Goal: Find specific page/section: Find specific page/section

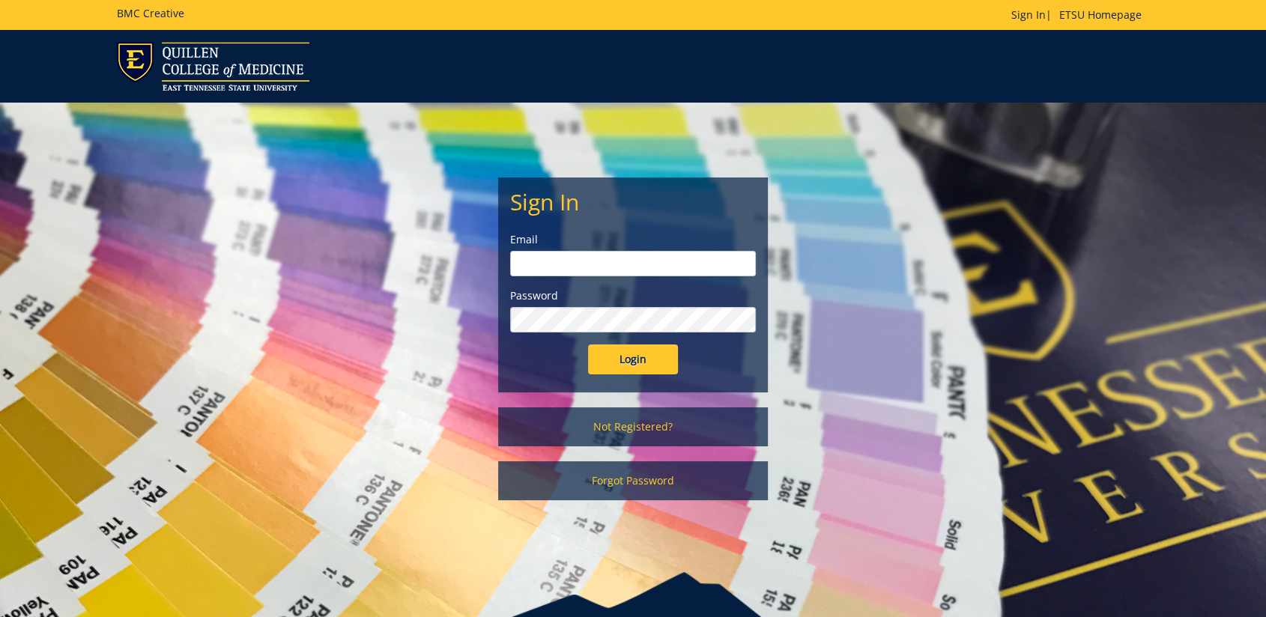
type input "floramoore@etsu.edu"
click at [637, 360] on input "Login" at bounding box center [633, 360] width 90 height 30
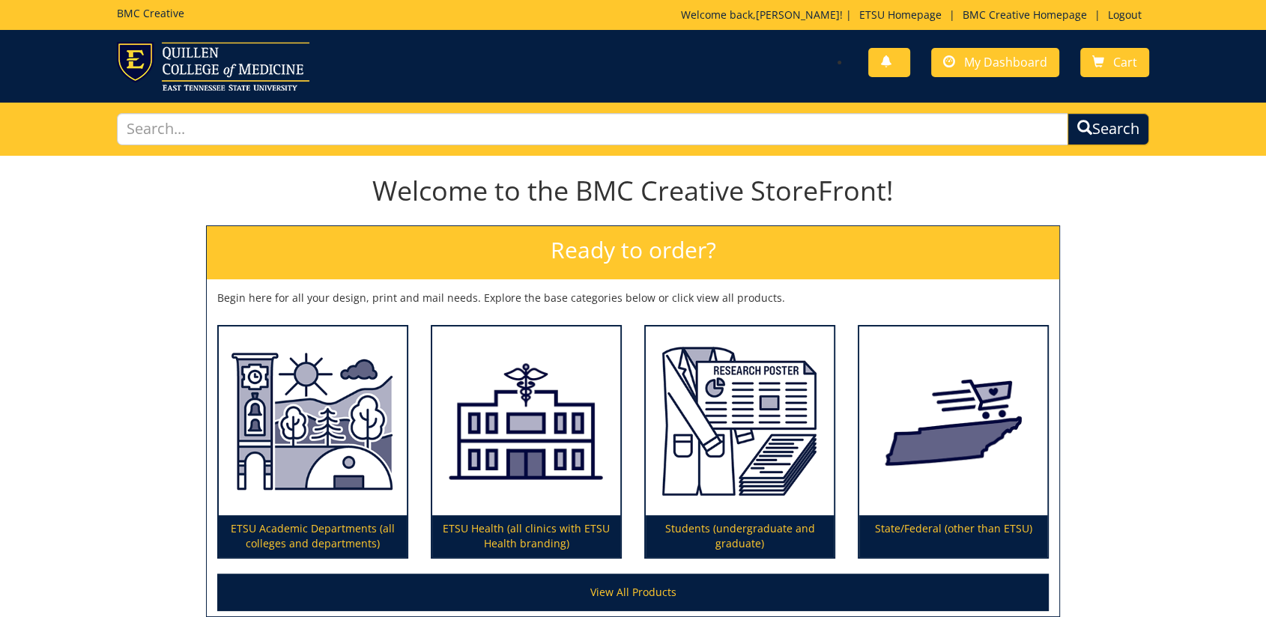
scroll to position [83, 0]
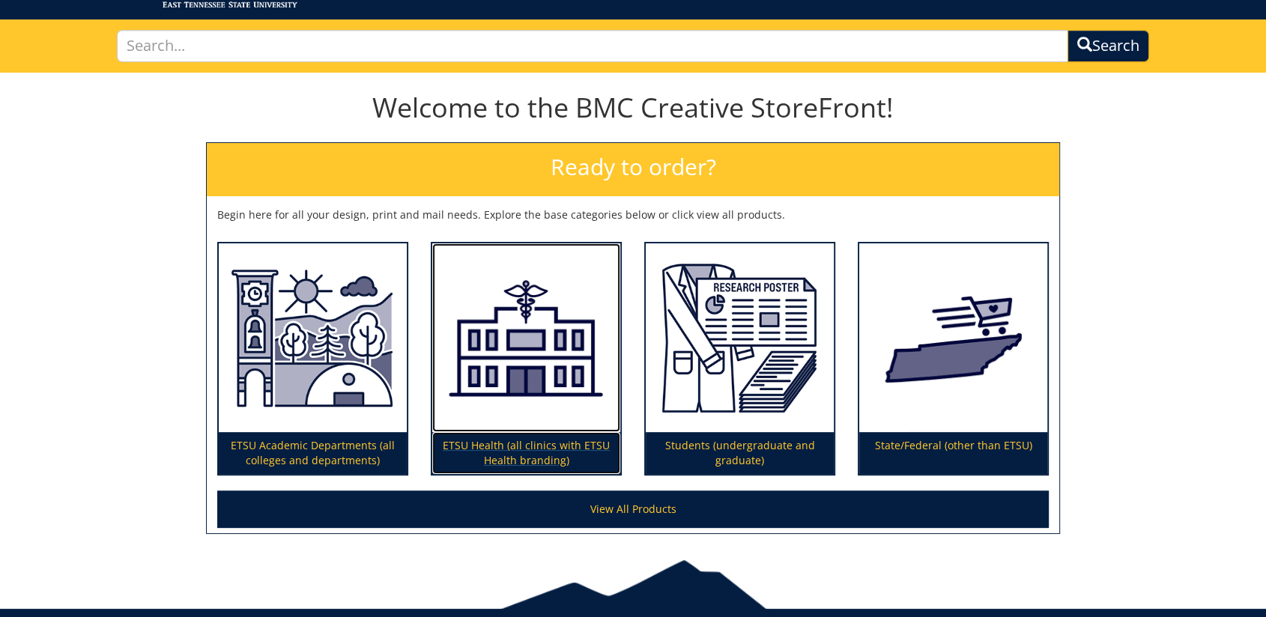
click at [524, 446] on p "ETSU Health (all clinics with ETSU Health branding)" at bounding box center [526, 453] width 188 height 42
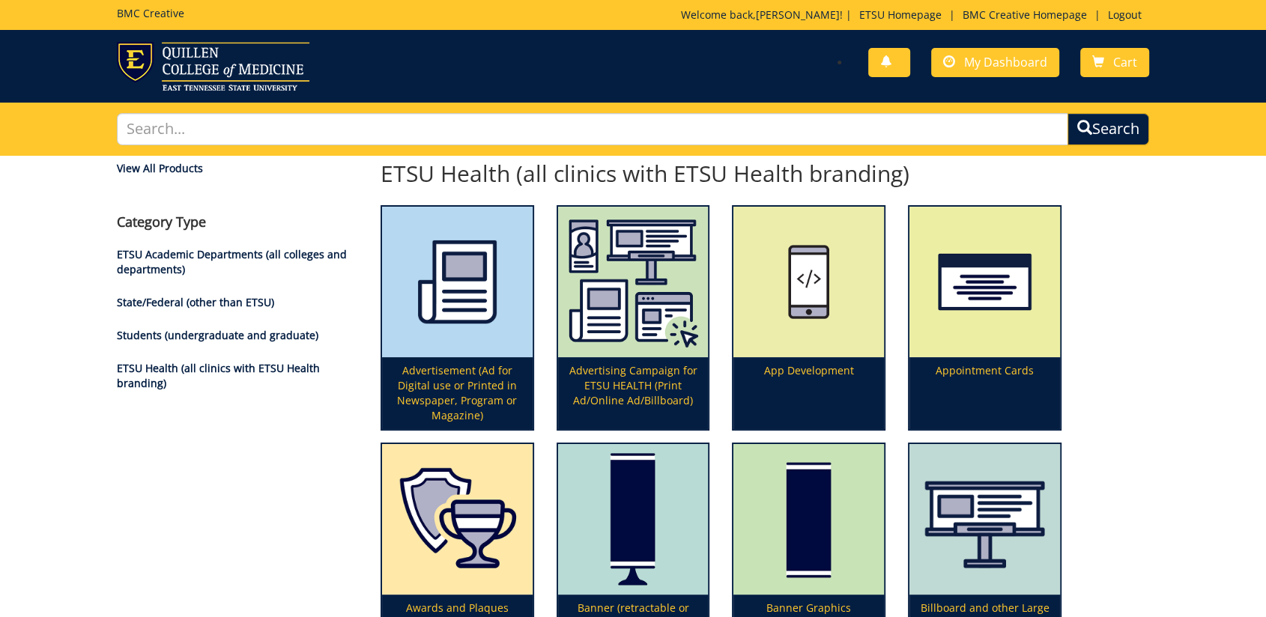
click at [984, 62] on span "My Dashboard" at bounding box center [1005, 62] width 83 height 16
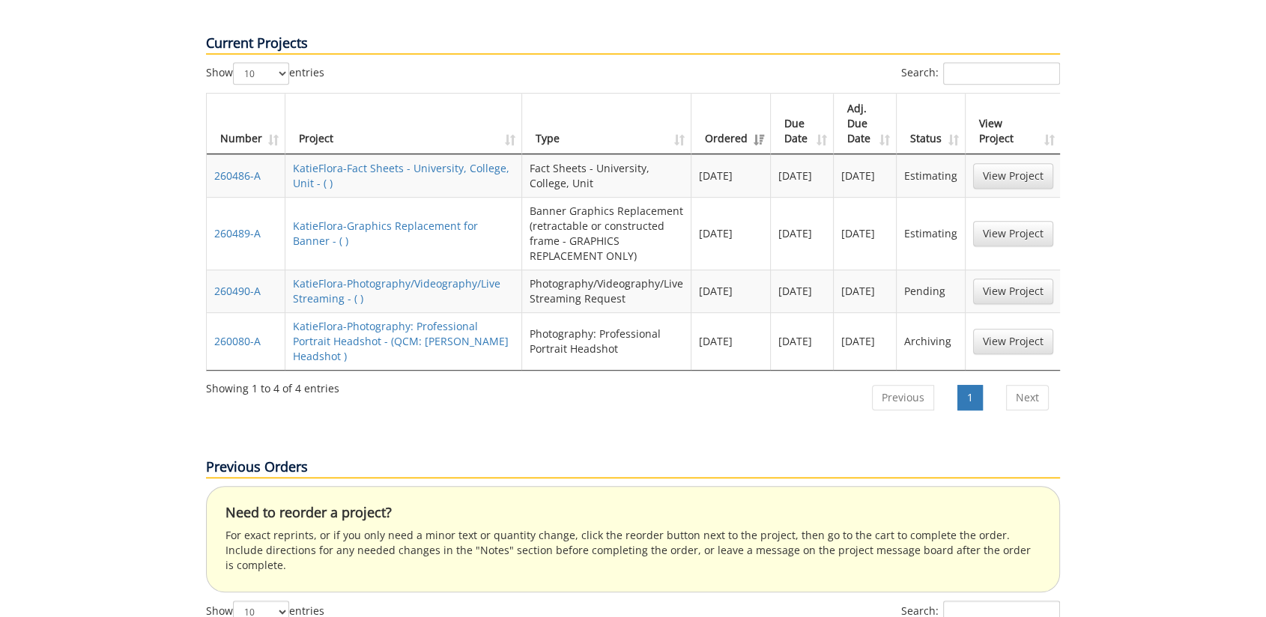
scroll to position [915, 0]
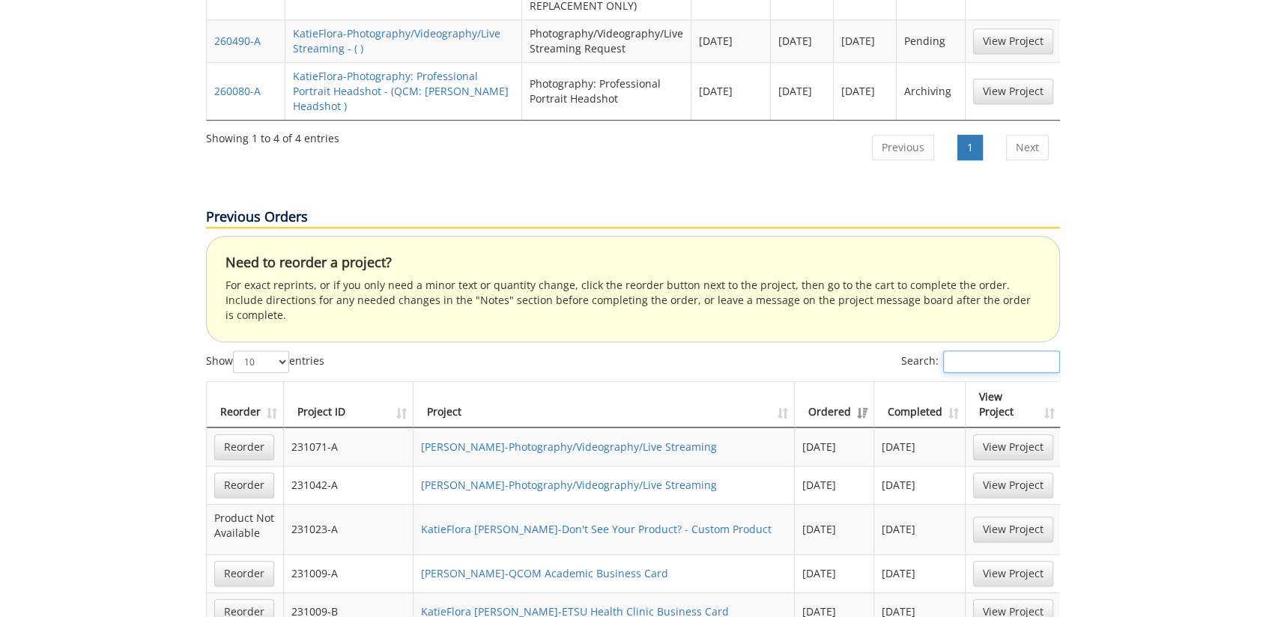
click at [965, 351] on input "Search:" at bounding box center [1001, 362] width 117 height 22
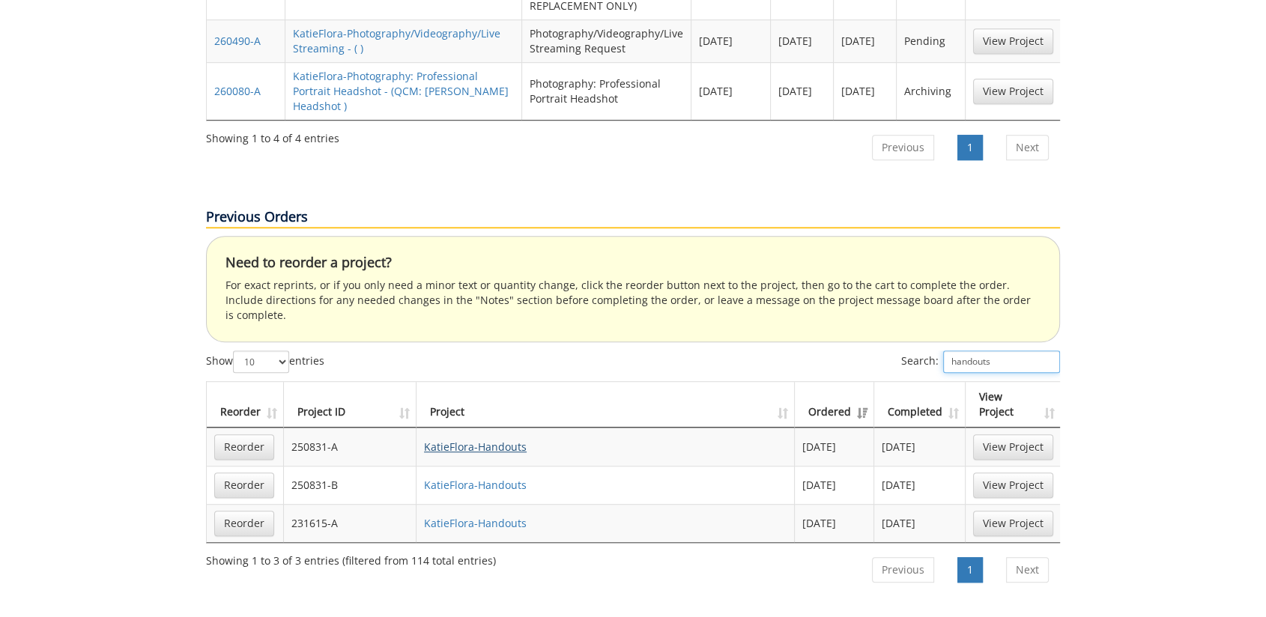
type input "handouts"
click at [494, 440] on link "KatieFlora-Handouts" at bounding box center [475, 447] width 103 height 14
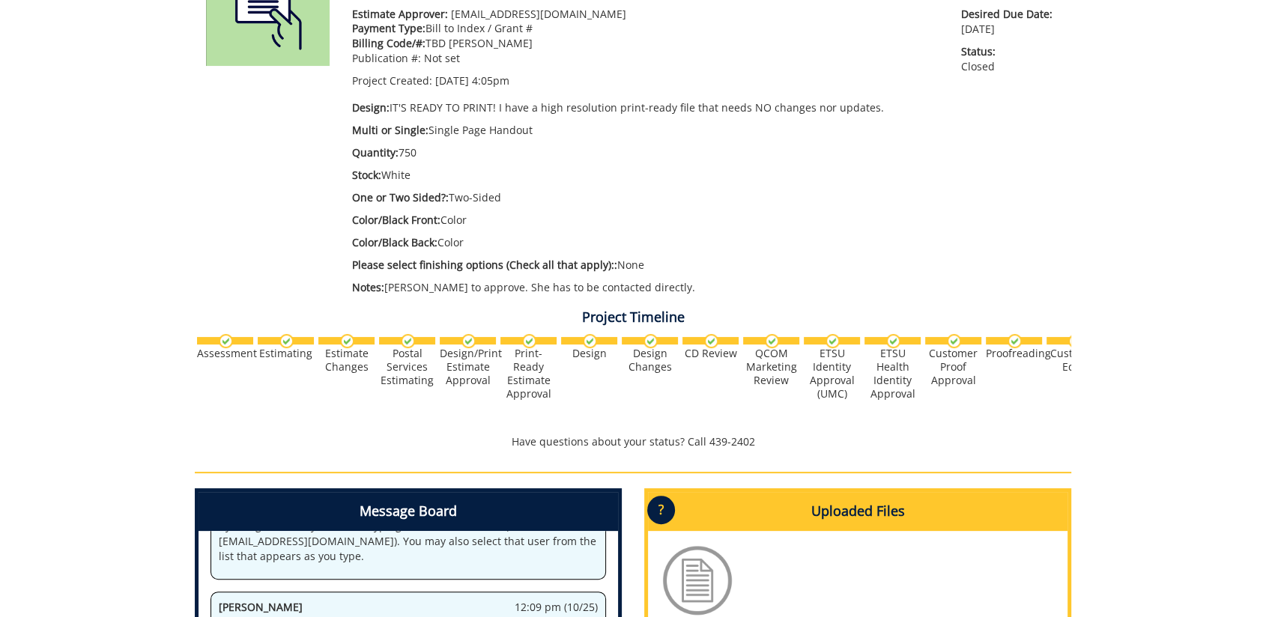
scroll to position [166, 0]
